Goal: Feedback & Contribution: Leave review/rating

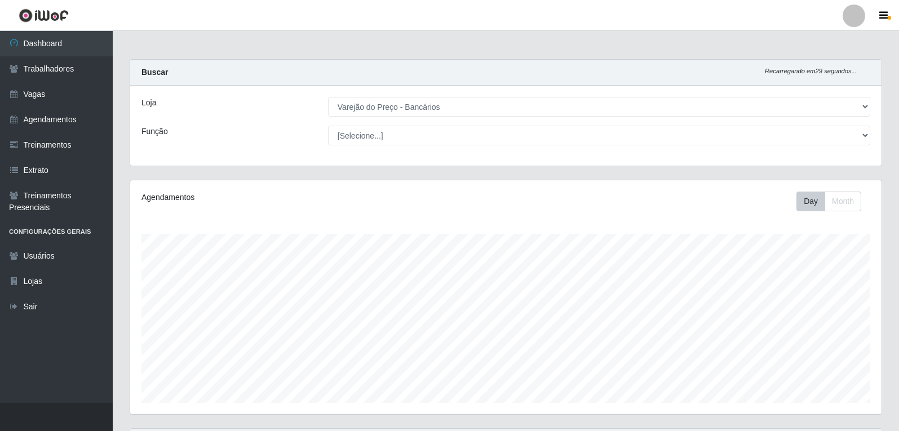
select select "157"
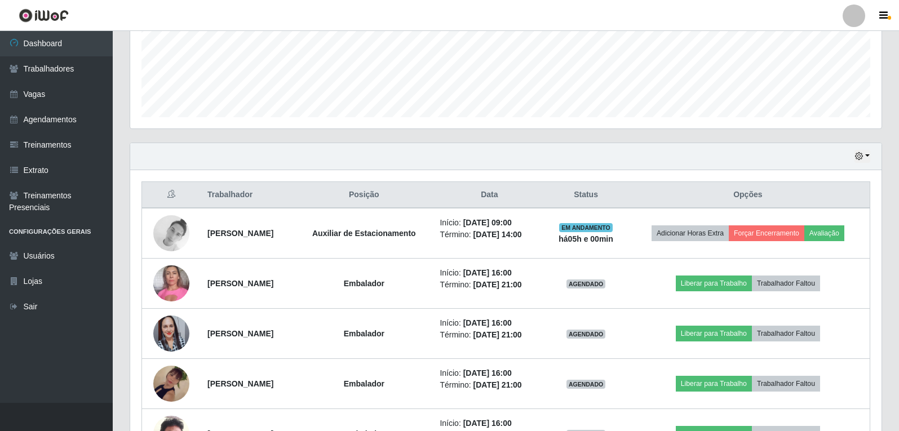
scroll to position [234, 752]
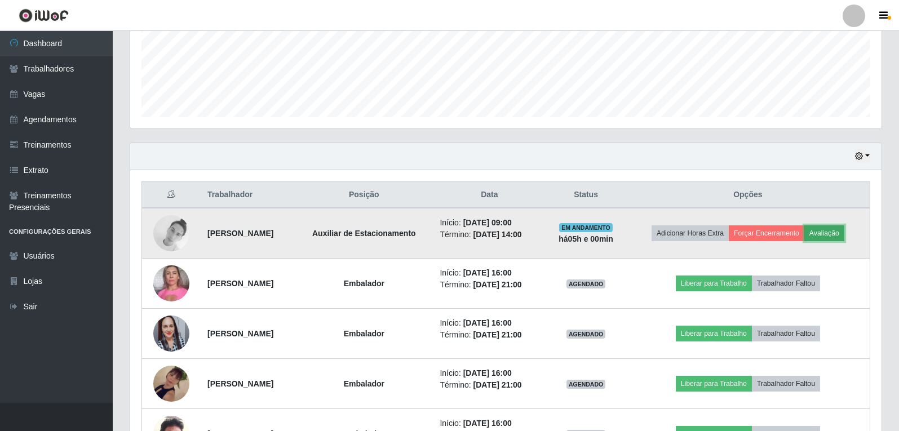
click at [841, 235] on button "Avaliação" at bounding box center [825, 234] width 40 height 16
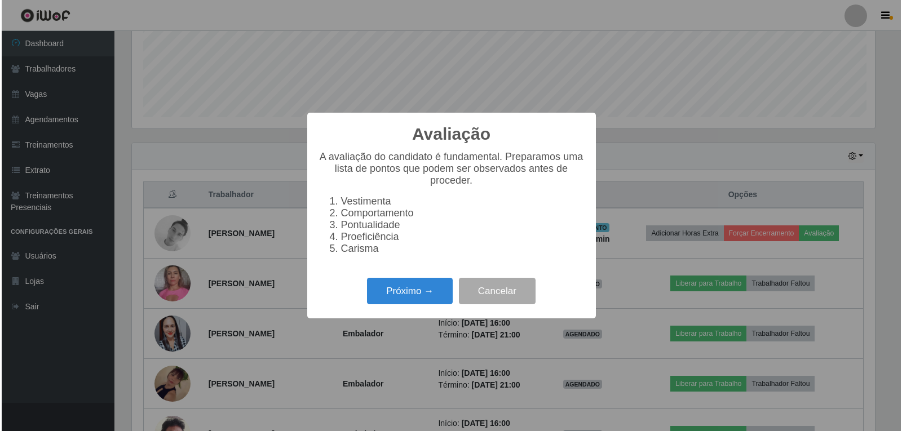
scroll to position [234, 746]
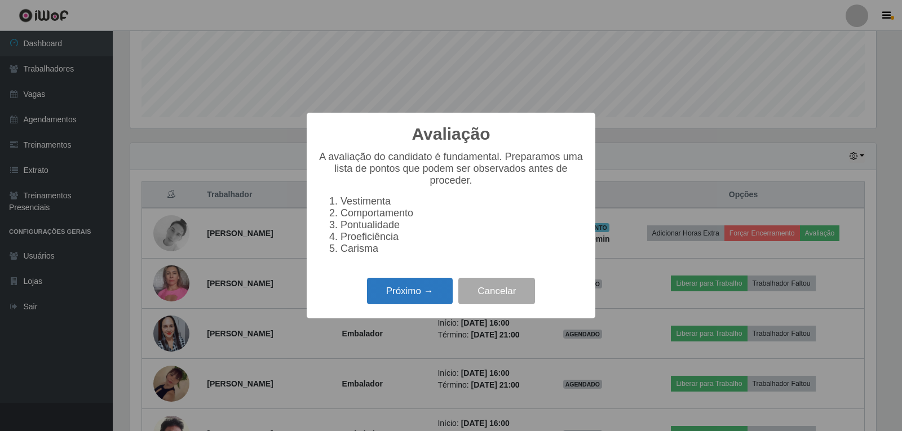
drag, startPoint x: 413, startPoint y: 296, endPoint x: 424, endPoint y: 293, distance: 11.1
click at [424, 293] on button "Próximo →" at bounding box center [410, 291] width 86 height 27
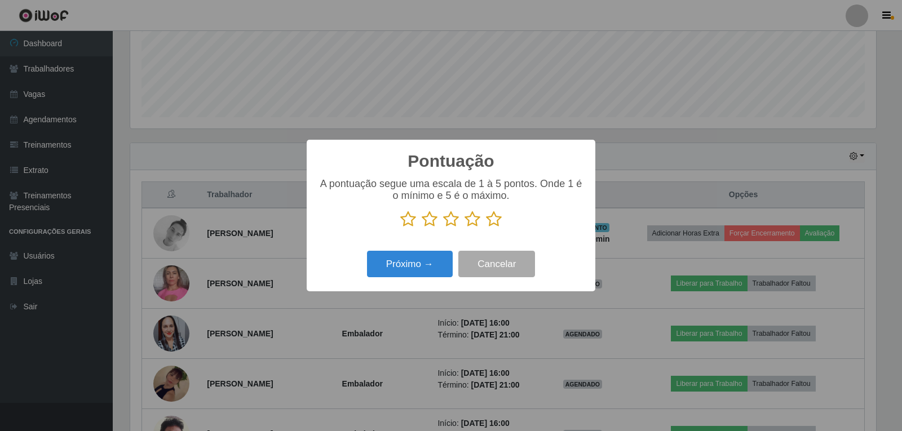
click at [491, 222] on icon at bounding box center [494, 219] width 16 height 17
click at [486, 228] on input "radio" at bounding box center [486, 228] width 0 height 0
click at [426, 262] on button "Próximo →" at bounding box center [410, 264] width 86 height 27
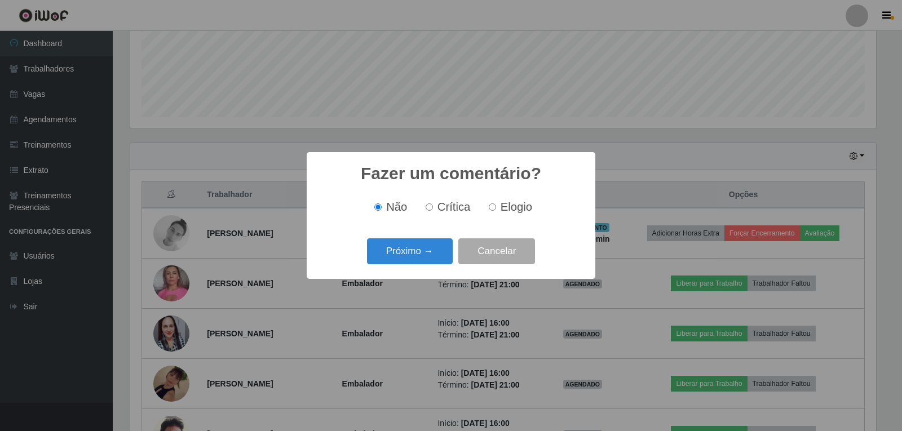
drag, startPoint x: 426, startPoint y: 262, endPoint x: 440, endPoint y: 259, distance: 14.4
click at [440, 259] on button "Próximo →" at bounding box center [410, 252] width 86 height 27
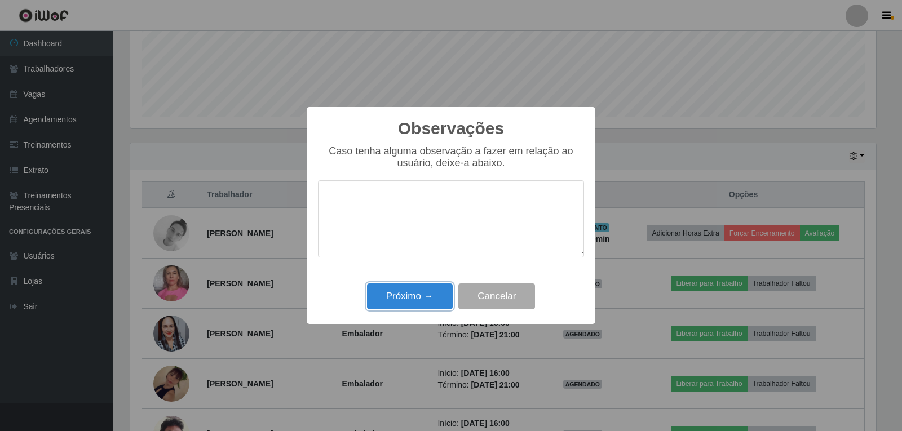
drag, startPoint x: 432, startPoint y: 289, endPoint x: 616, endPoint y: 245, distance: 189.4
click at [433, 289] on button "Próximo →" at bounding box center [410, 297] width 86 height 27
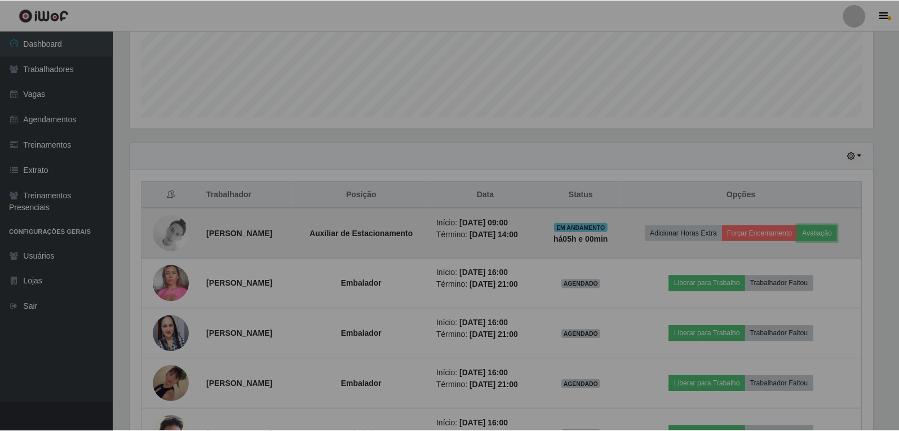
scroll to position [234, 752]
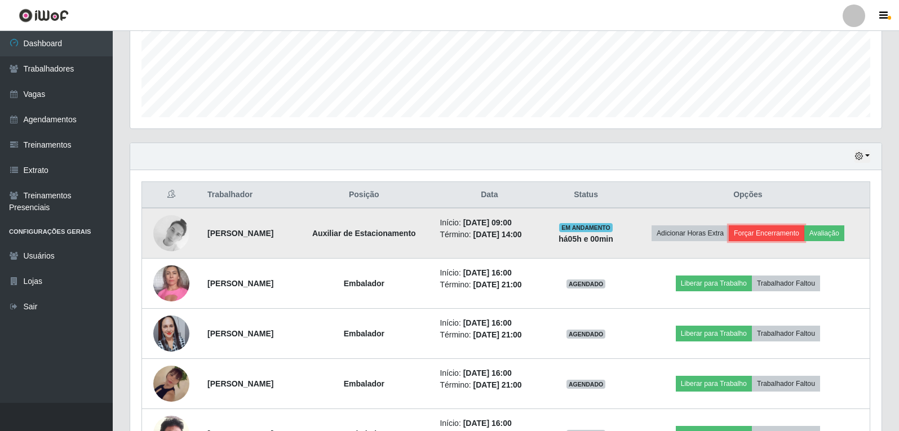
click at [782, 236] on button "Forçar Encerramento" at bounding box center [767, 234] width 76 height 16
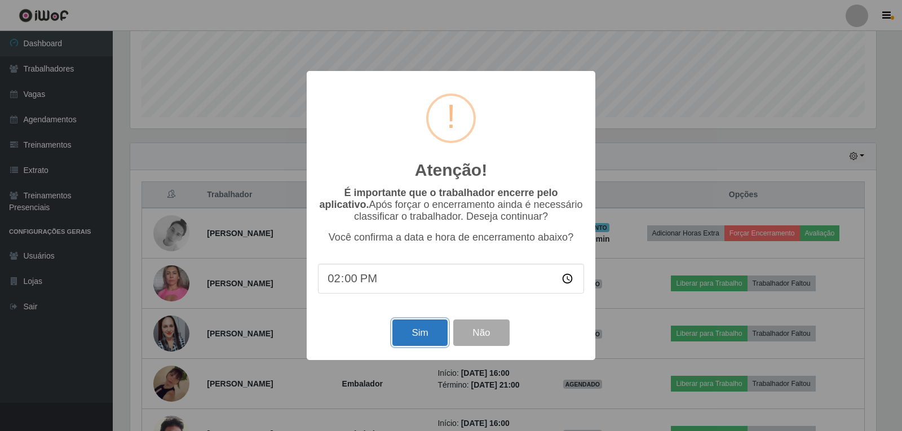
click at [411, 345] on button "Sim" at bounding box center [419, 333] width 55 height 27
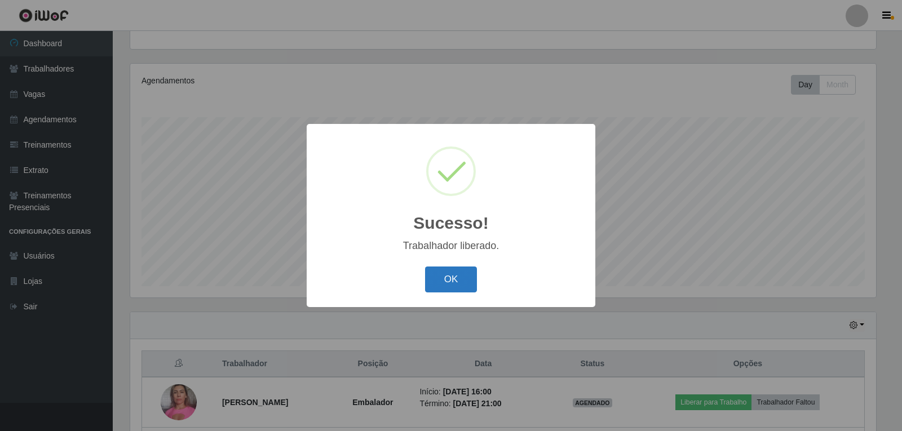
click at [470, 286] on button "OK" at bounding box center [451, 280] width 52 height 27
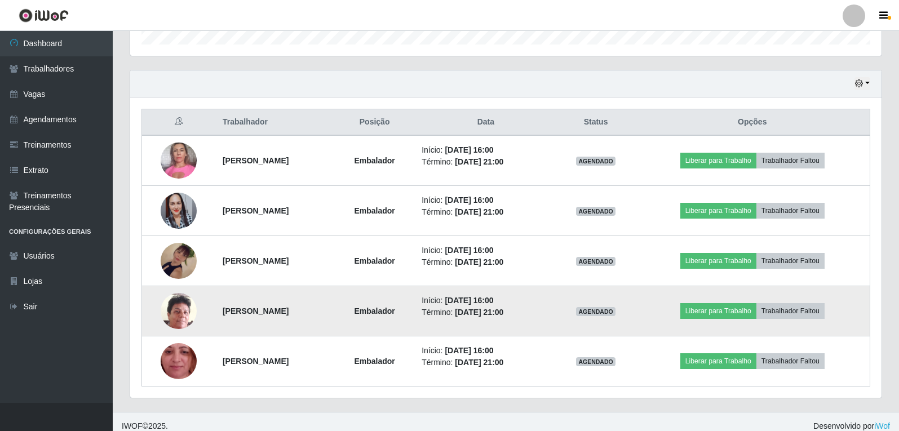
scroll to position [368, 0]
